Goal: Browse casually: Explore the website without a specific task or goal

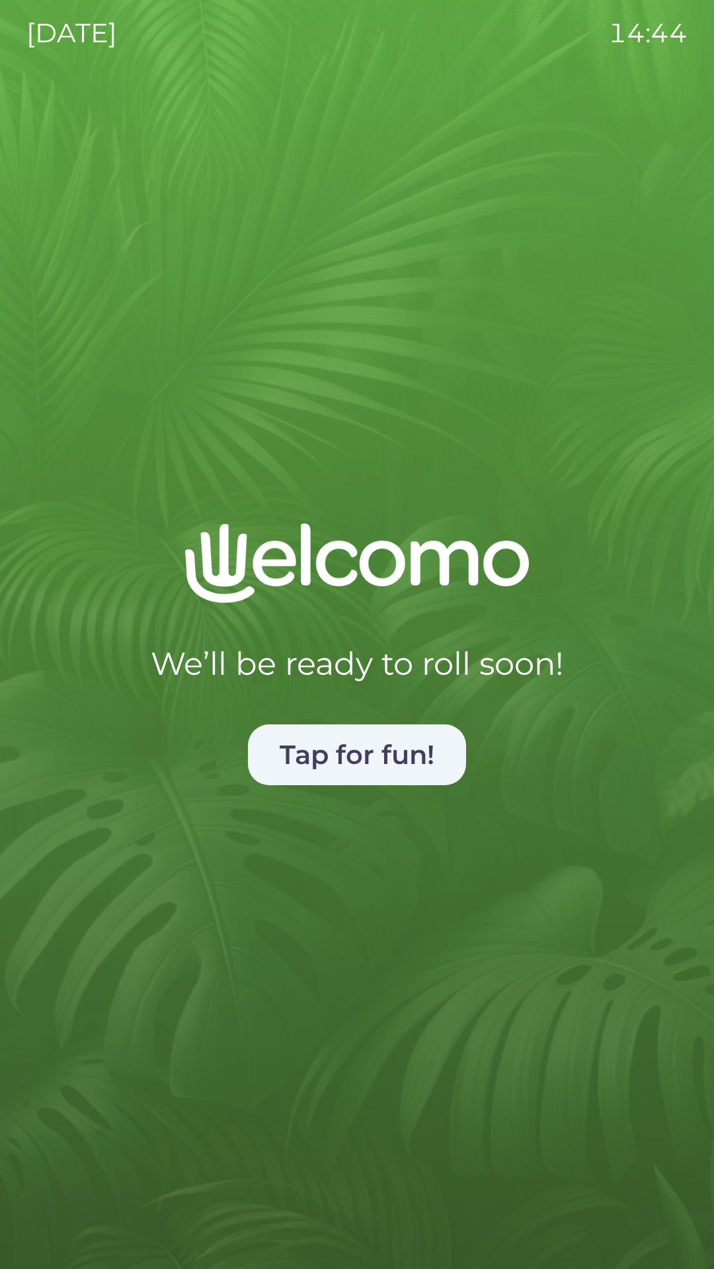
click at [392, 744] on button "Tap for fun!" at bounding box center [357, 754] width 218 height 61
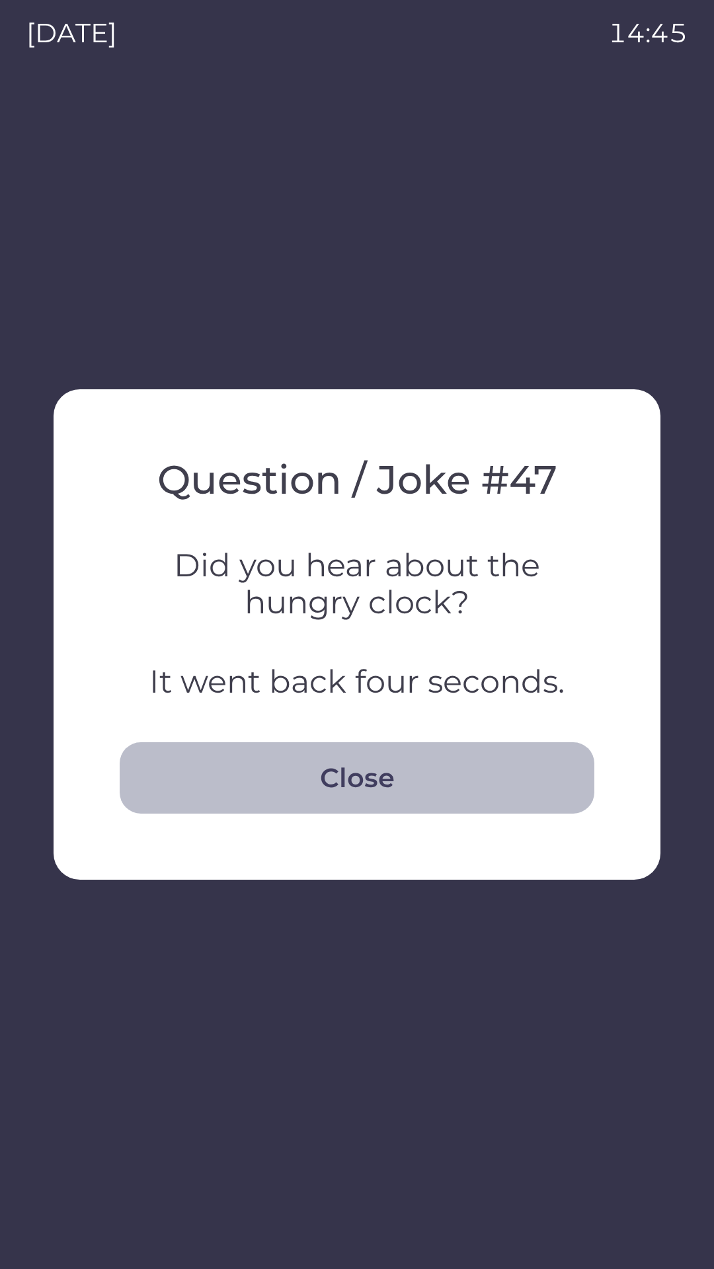
click at [389, 780] on button "Close" at bounding box center [357, 777] width 474 height 71
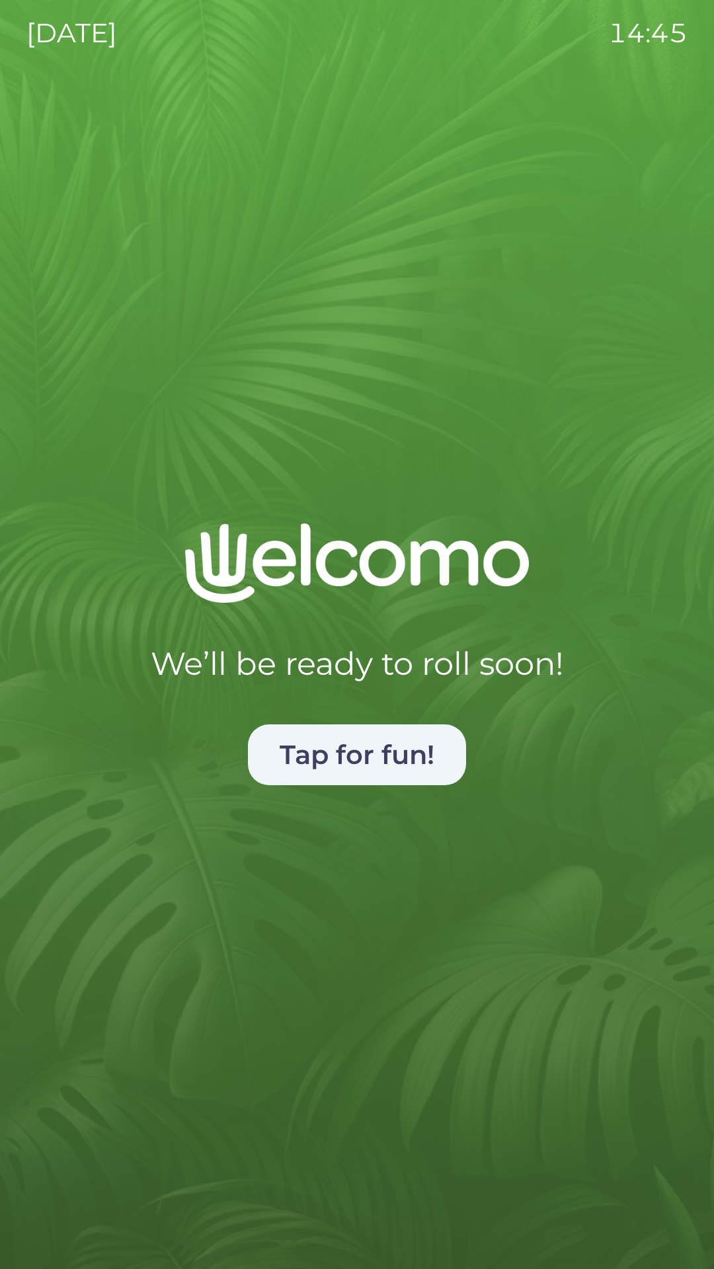
click at [392, 756] on button "Tap for fun!" at bounding box center [357, 754] width 218 height 61
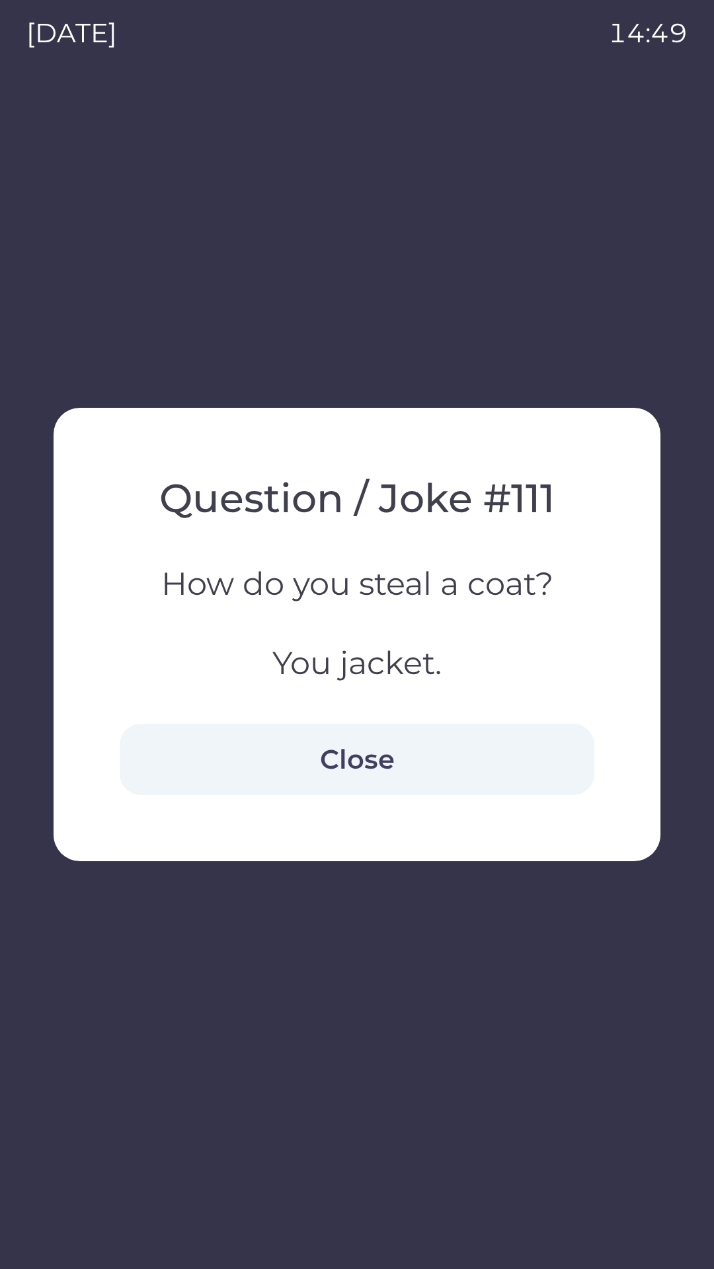
click at [399, 756] on button "Close" at bounding box center [357, 759] width 474 height 71
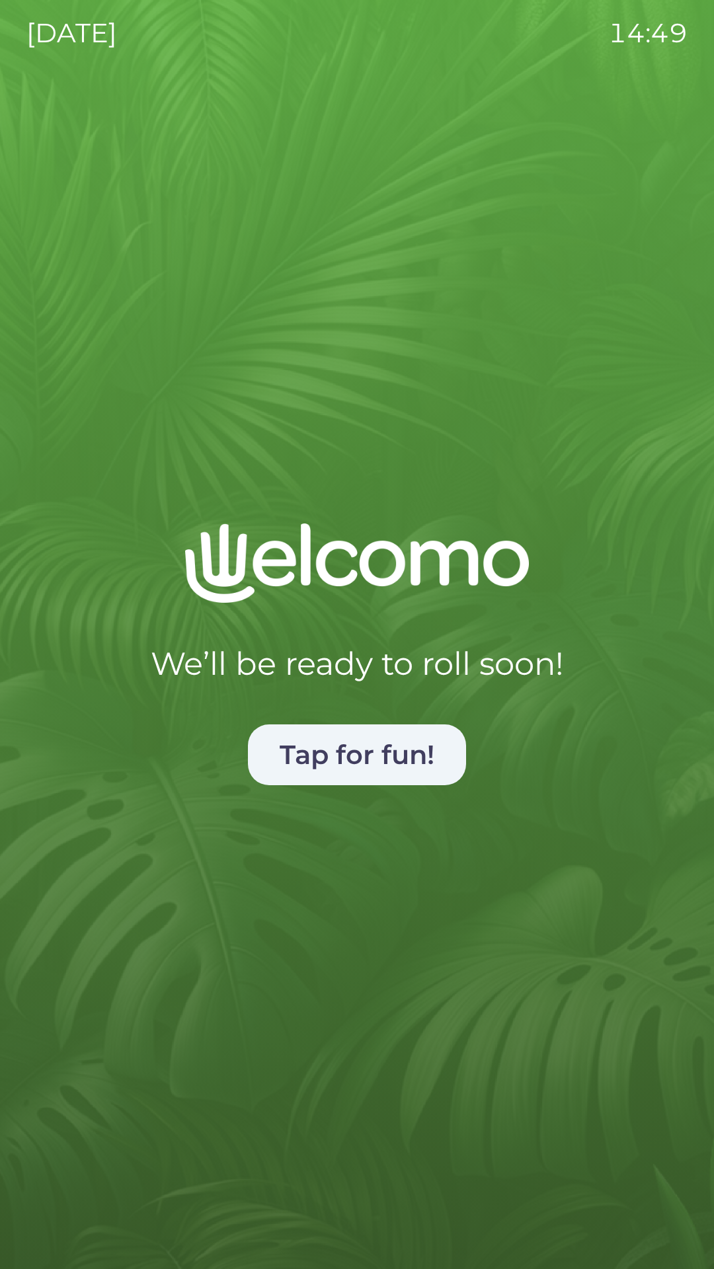
click at [391, 754] on button "Tap for fun!" at bounding box center [357, 754] width 218 height 61
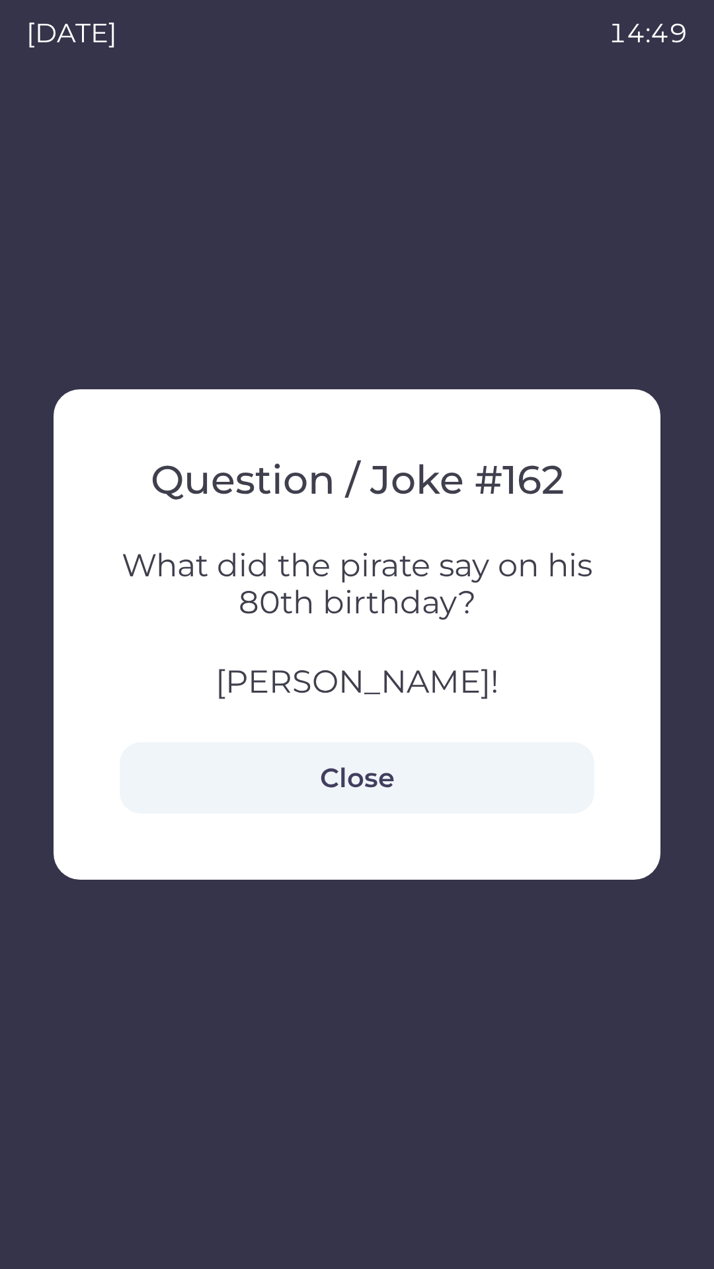
click at [398, 758] on button "Close" at bounding box center [357, 777] width 474 height 71
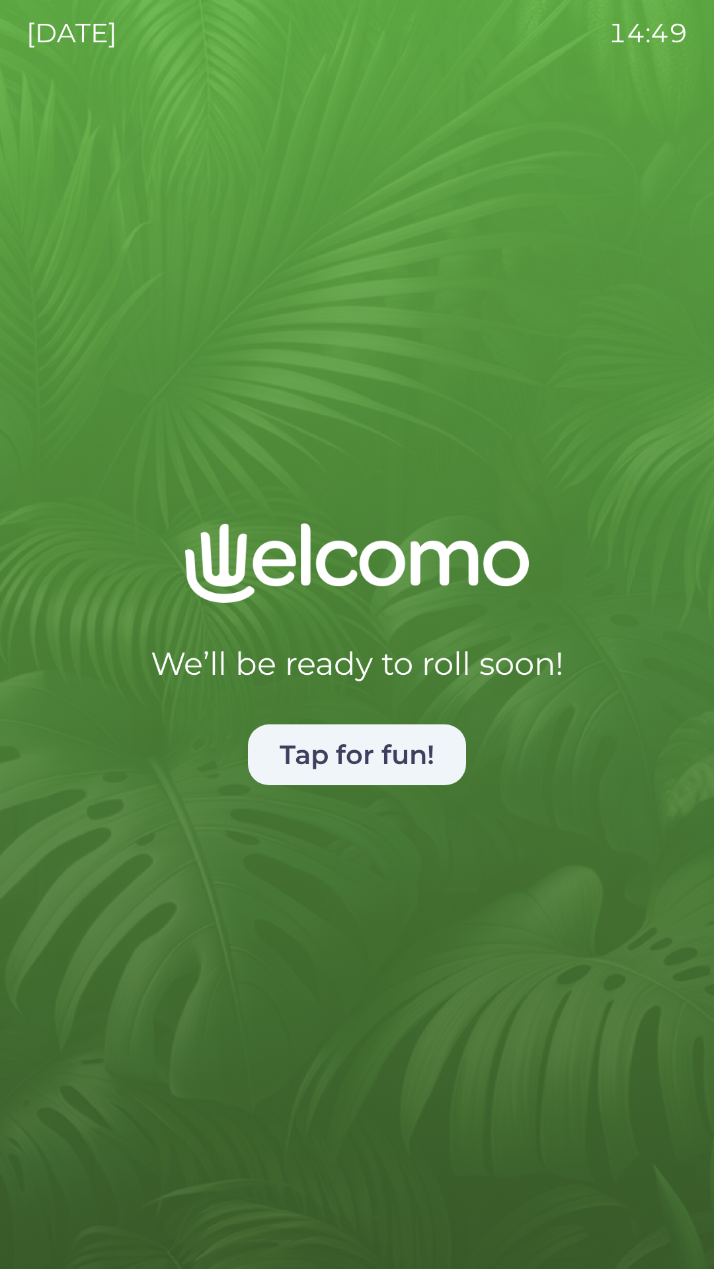
click at [384, 780] on button "Tap for fun!" at bounding box center [357, 754] width 218 height 61
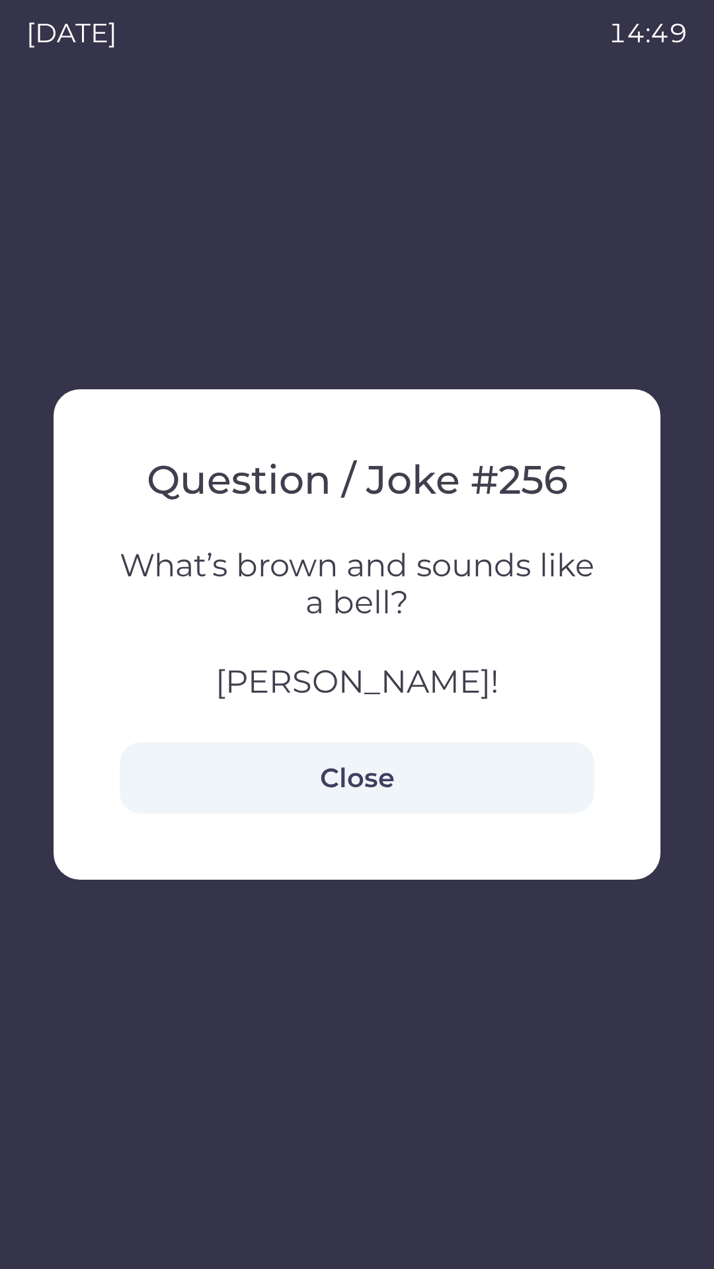
click at [385, 685] on h3 "[PERSON_NAME]!" at bounding box center [357, 681] width 474 height 37
click at [349, 683] on h3 "[PERSON_NAME]!" at bounding box center [357, 681] width 474 height 37
click at [363, 759] on button "Close" at bounding box center [357, 777] width 474 height 71
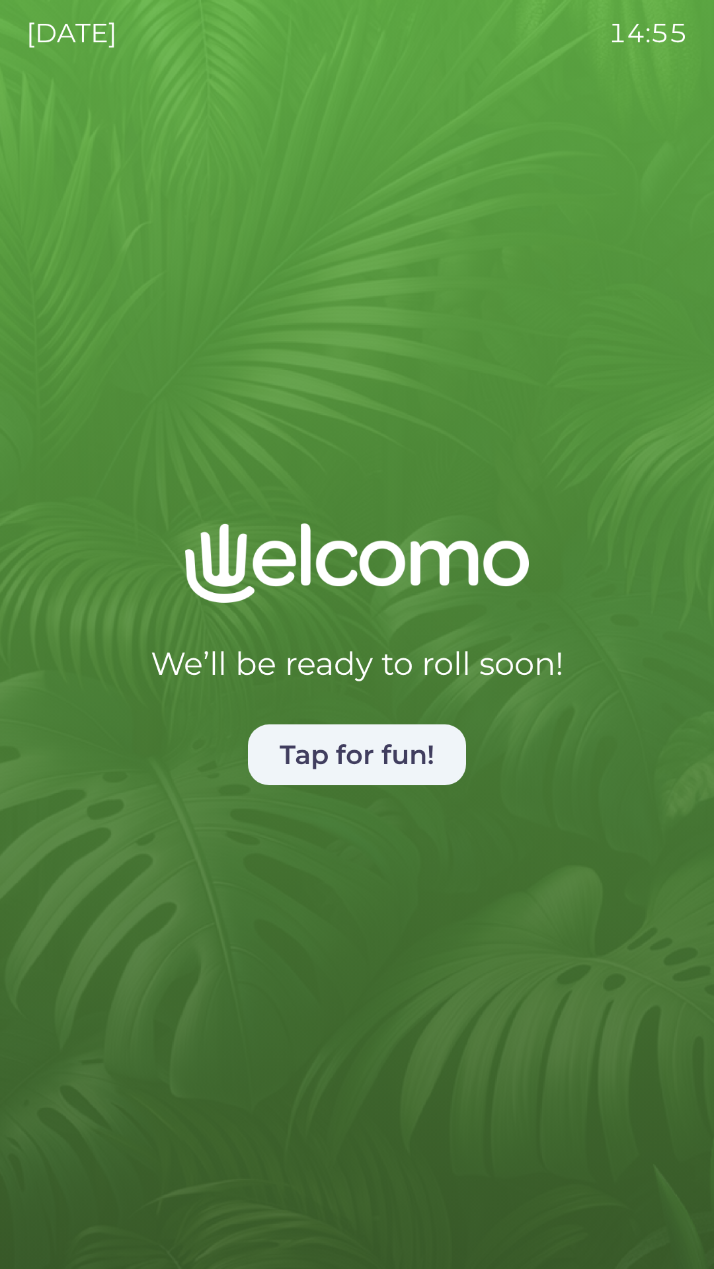
click at [398, 741] on button "Tap for fun!" at bounding box center [357, 754] width 218 height 61
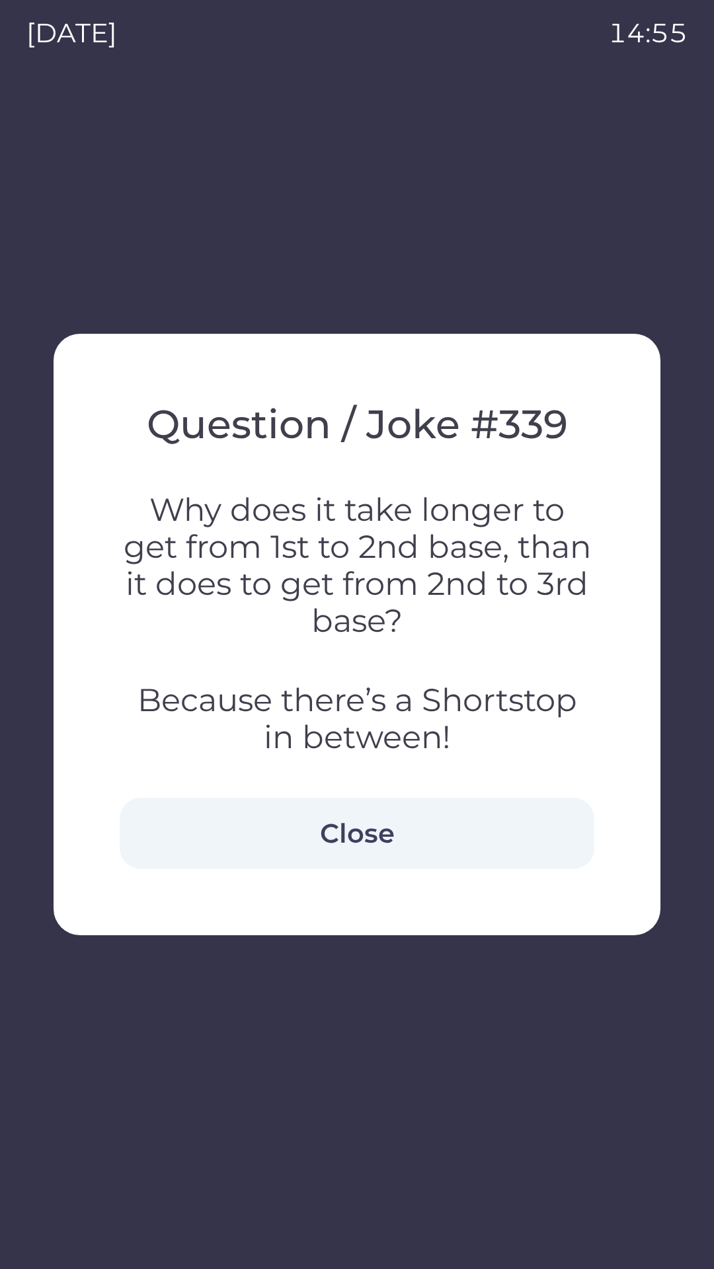
click at [369, 827] on button "Close" at bounding box center [357, 833] width 474 height 71
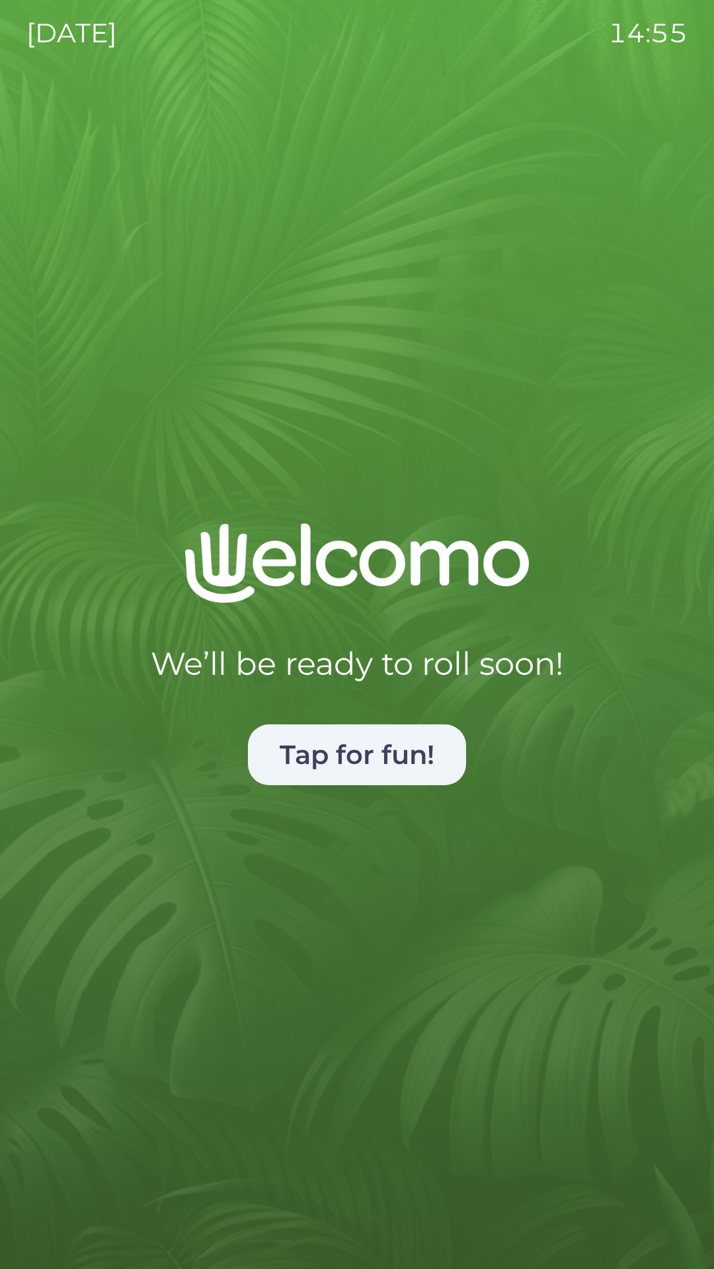
click at [390, 767] on button "Tap for fun!" at bounding box center [357, 754] width 218 height 61
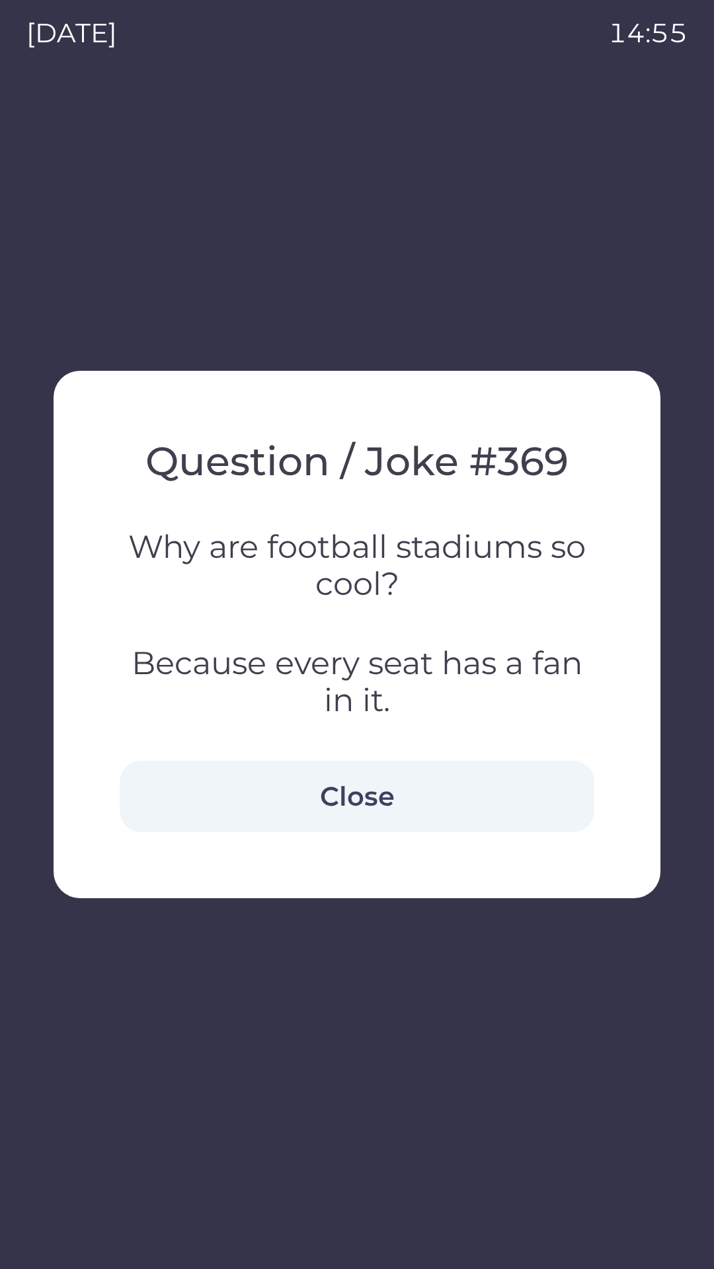
click at [362, 786] on button "Close" at bounding box center [357, 796] width 474 height 71
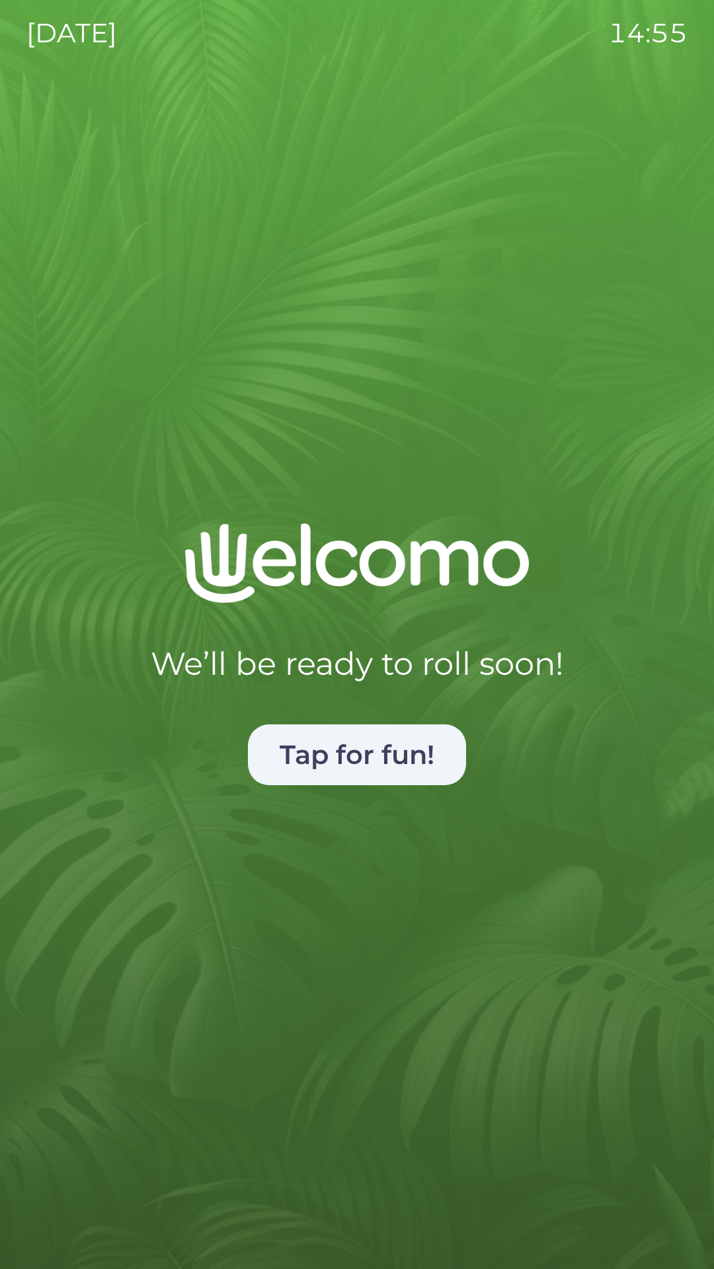
click at [387, 745] on button "Tap for fun!" at bounding box center [357, 754] width 218 height 61
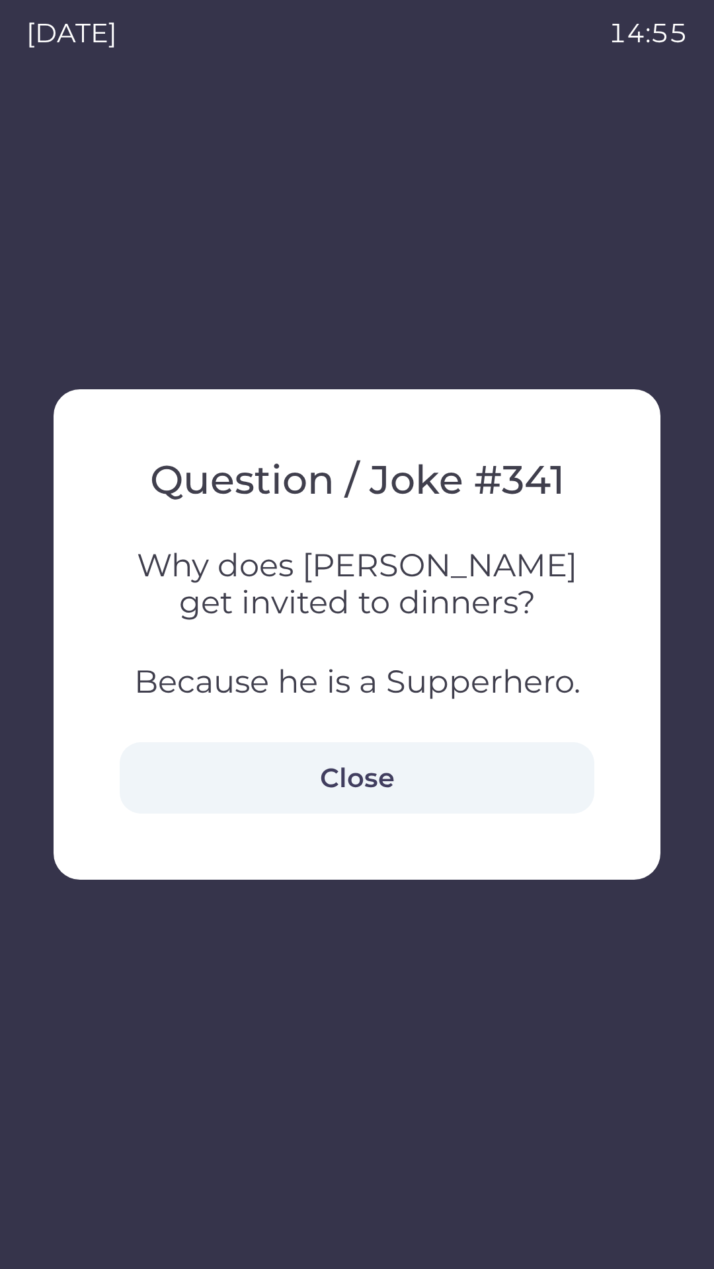
click at [376, 759] on button "Close" at bounding box center [357, 777] width 474 height 71
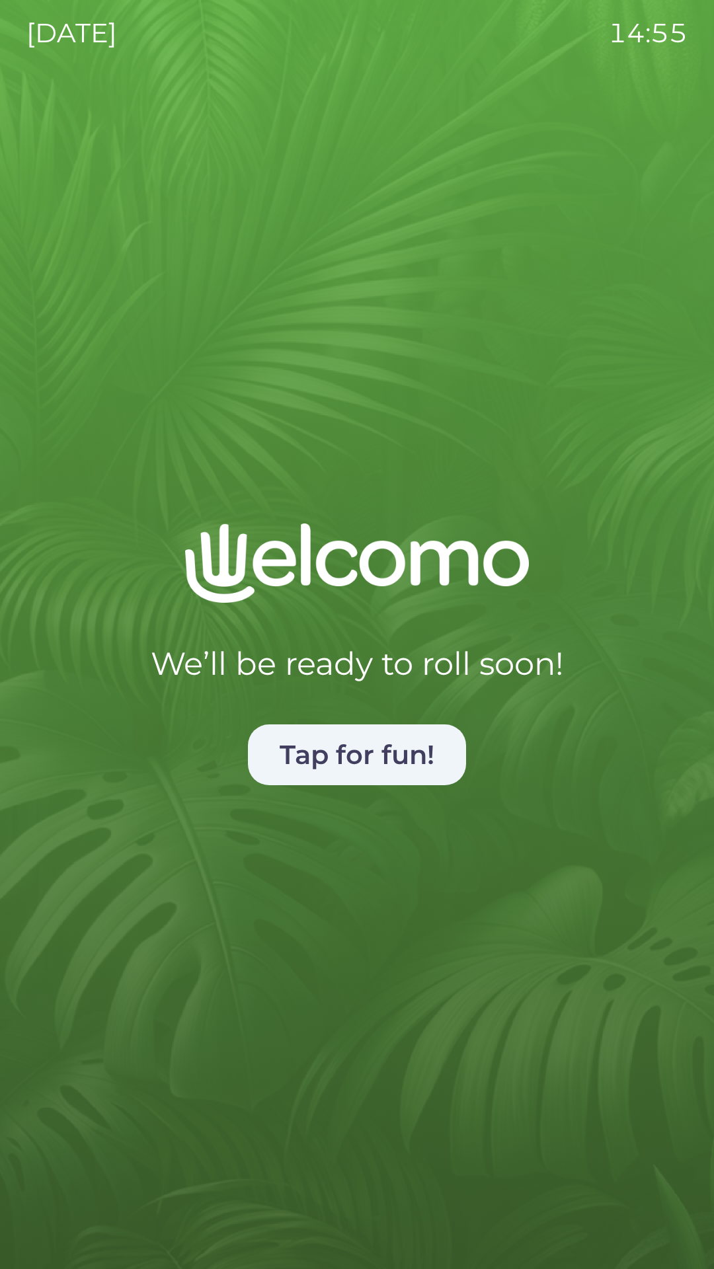
click at [400, 738] on button "Tap for fun!" at bounding box center [357, 754] width 218 height 61
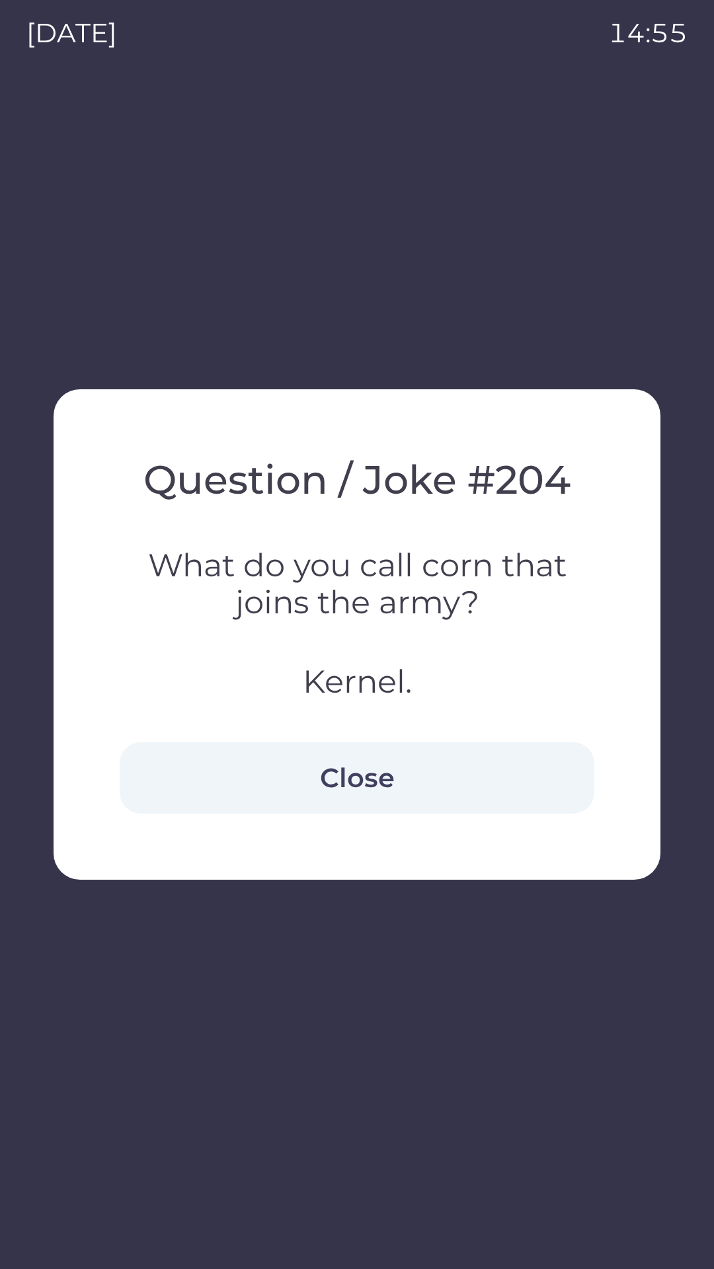
click at [391, 768] on button "Close" at bounding box center [357, 777] width 474 height 71
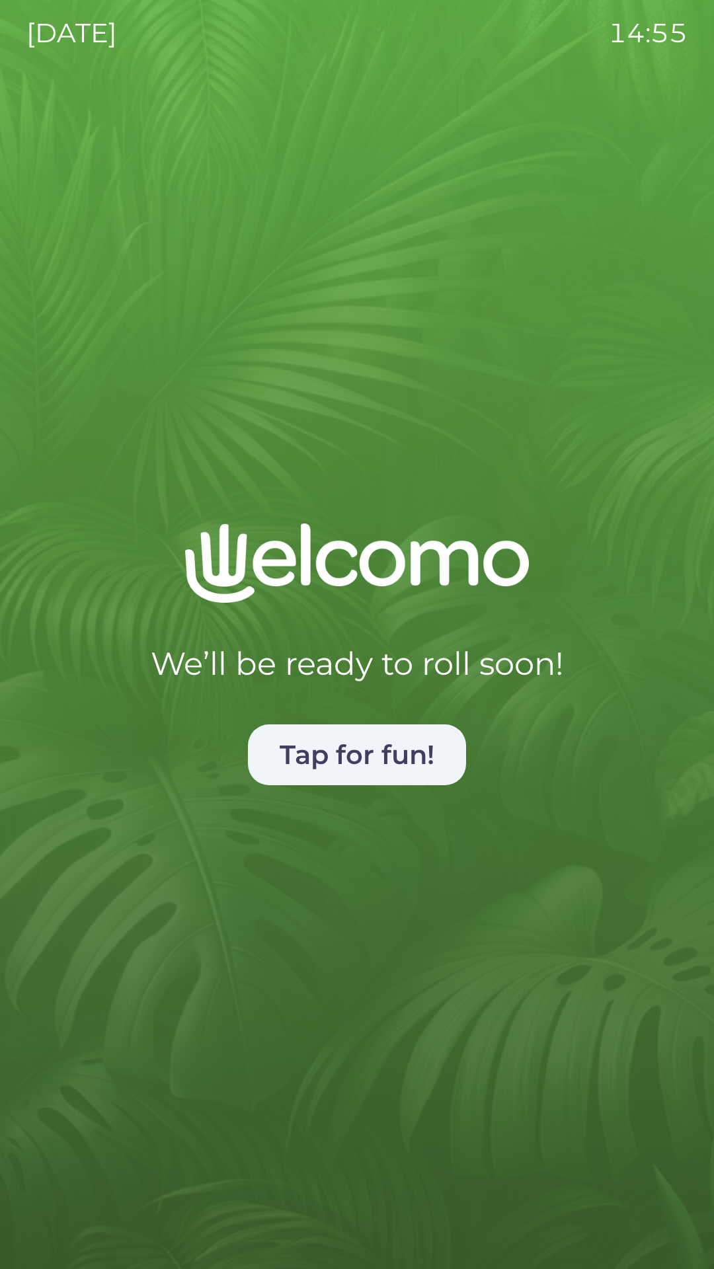
click at [373, 743] on button "Tap for fun!" at bounding box center [357, 754] width 218 height 61
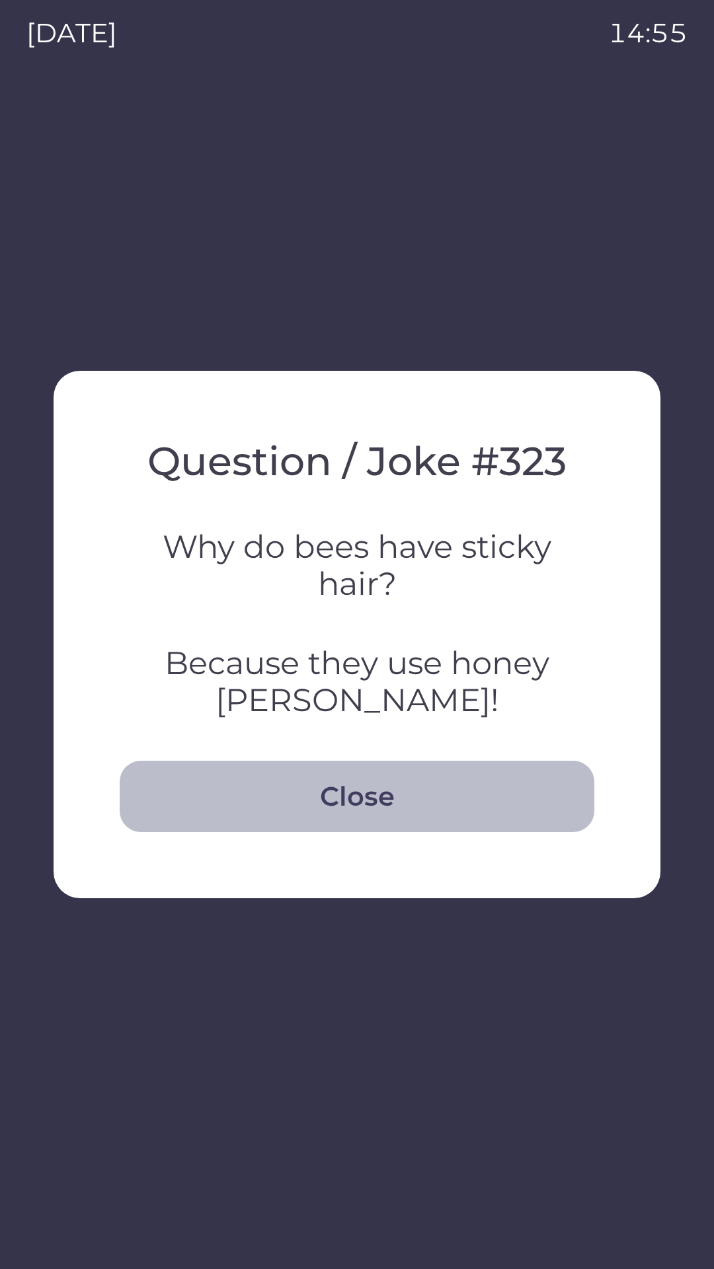
click at [379, 782] on button "Close" at bounding box center [357, 796] width 474 height 71
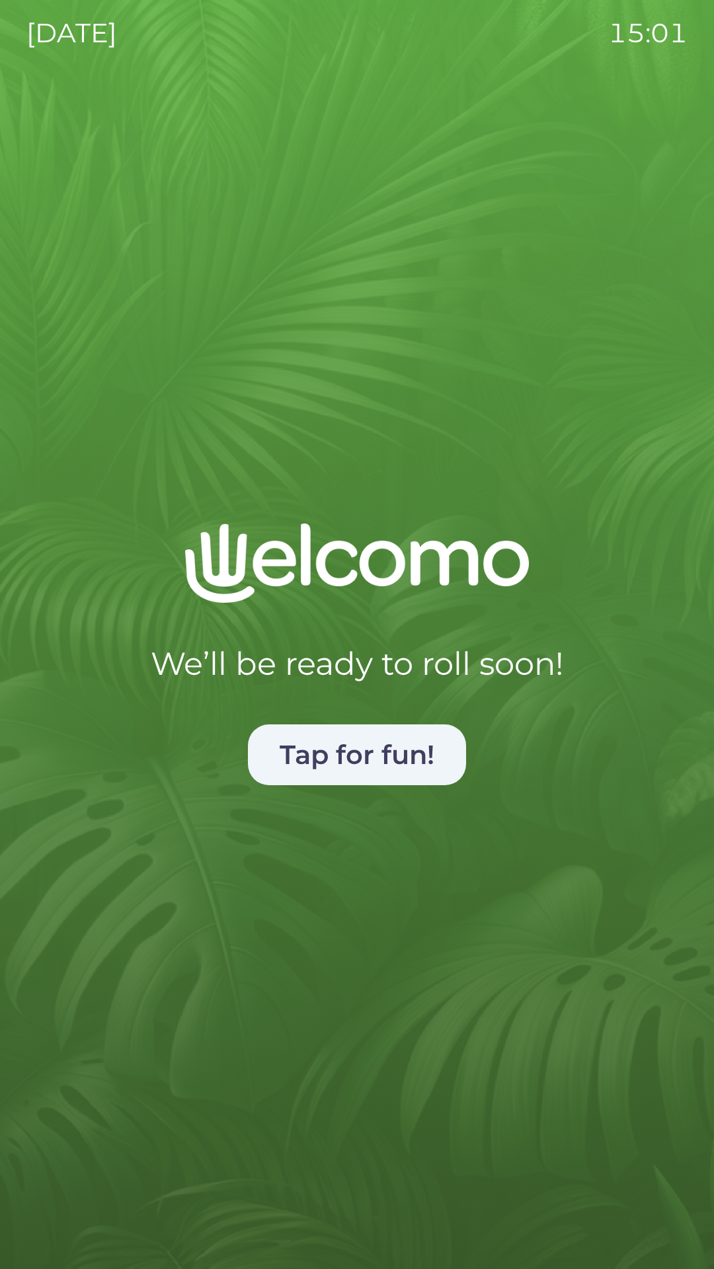
click at [336, 891] on div "We’ll be ready to roll soon! Tap for fun!" at bounding box center [356, 882] width 661 height 719
click at [417, 757] on button "Tap for fun!" at bounding box center [357, 754] width 218 height 61
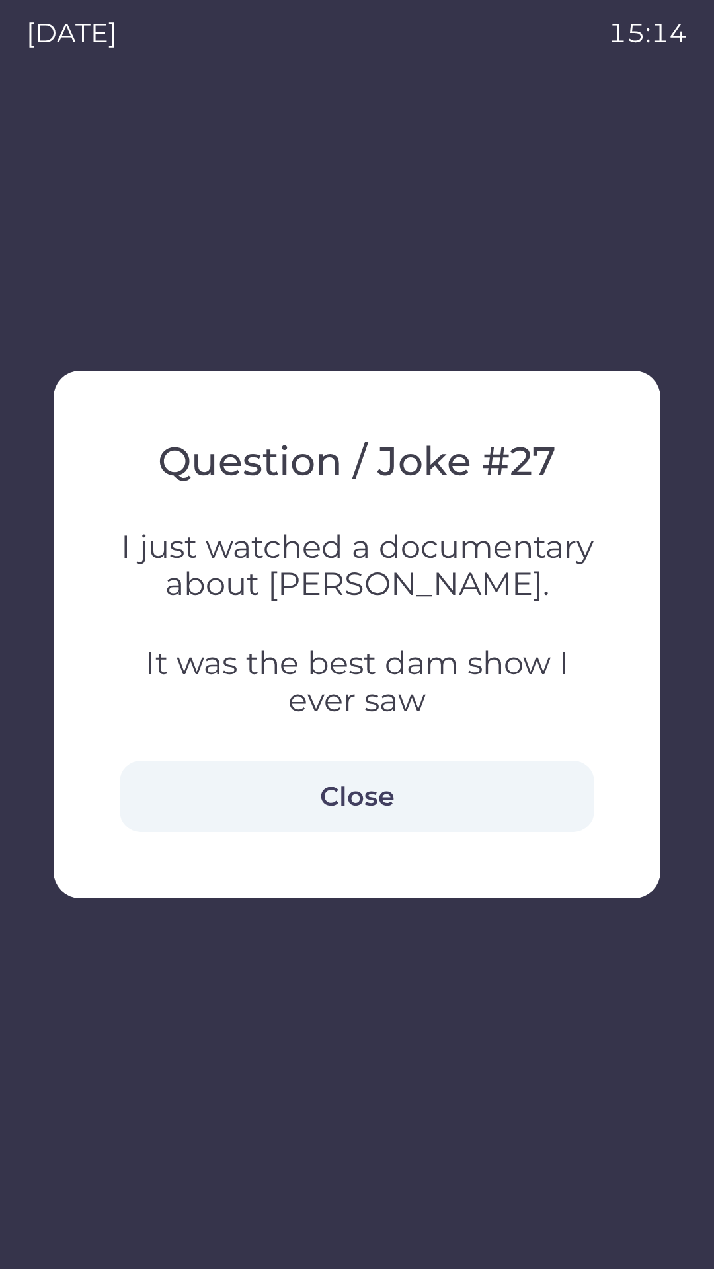
click at [426, 794] on button "Close" at bounding box center [357, 796] width 474 height 71
